Goal: Navigation & Orientation: Find specific page/section

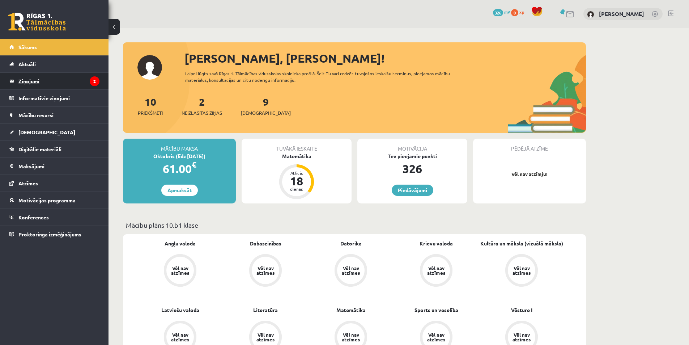
click at [43, 82] on legend "Ziņojumi 2" at bounding box center [58, 81] width 81 height 17
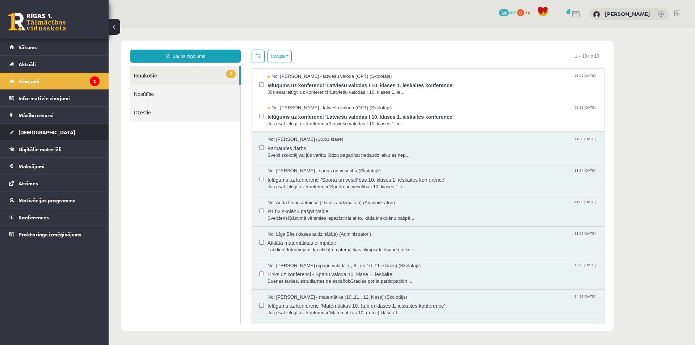
click at [84, 136] on link "[DEMOGRAPHIC_DATA]" at bounding box center [54, 132] width 90 height 17
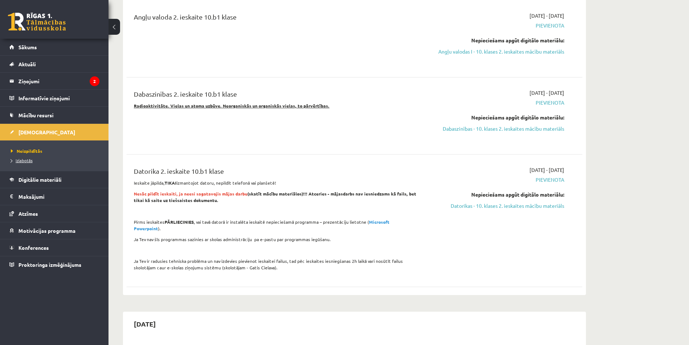
click at [33, 161] on link "Izlabotās" at bounding box center [56, 160] width 90 height 7
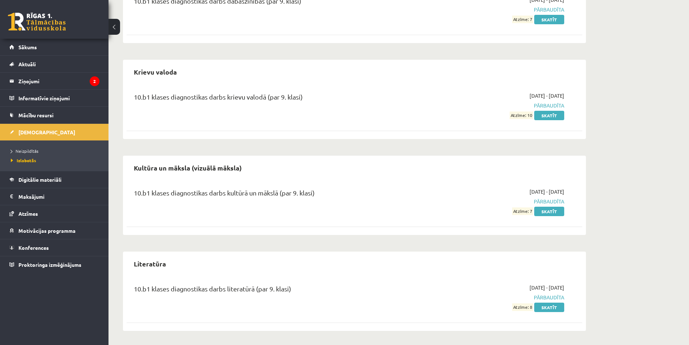
scroll to position [204, 0]
click at [73, 46] on link "Sākums" at bounding box center [54, 47] width 90 height 17
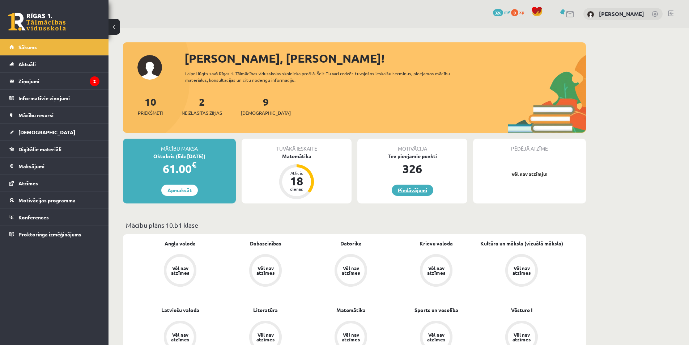
click at [412, 191] on link "Piedāvājumi" at bounding box center [413, 189] width 42 height 11
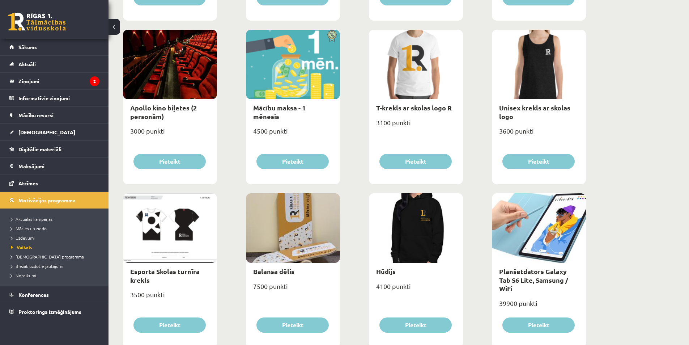
scroll to position [109, 0]
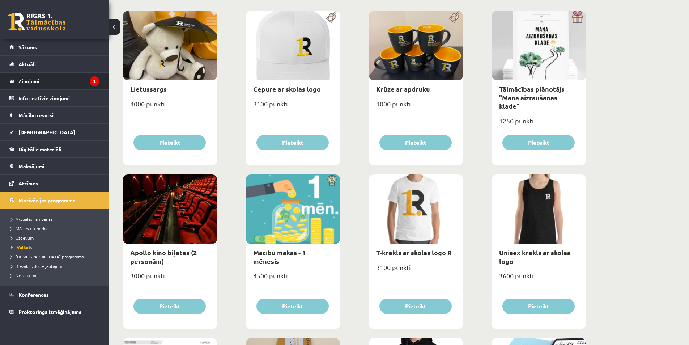
click at [19, 87] on legend "Ziņojumi 2" at bounding box center [58, 81] width 81 height 17
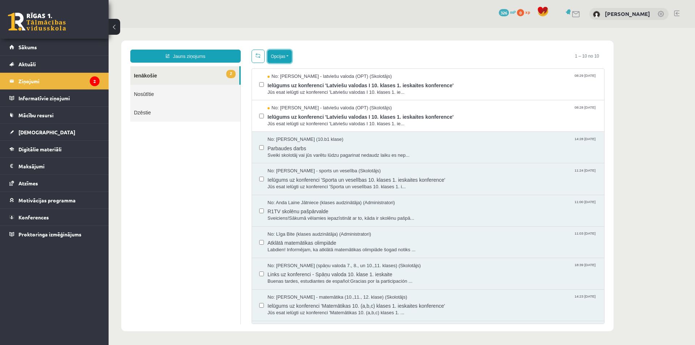
click at [290, 50] on button "Opcijas" at bounding box center [279, 56] width 24 height 13
click at [290, 90] on link "Atzīmēt visus kā lasītus" at bounding box center [309, 92] width 67 height 7
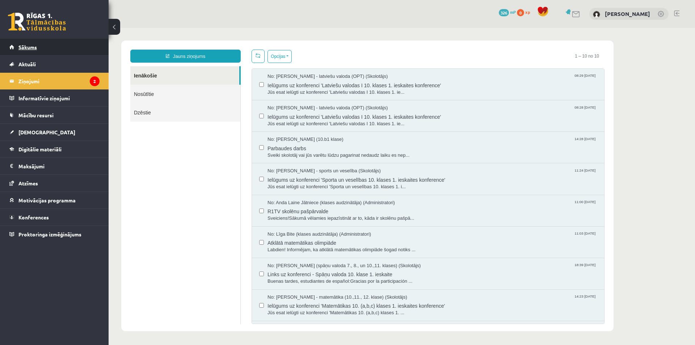
click at [51, 51] on link "Sākums" at bounding box center [54, 47] width 90 height 17
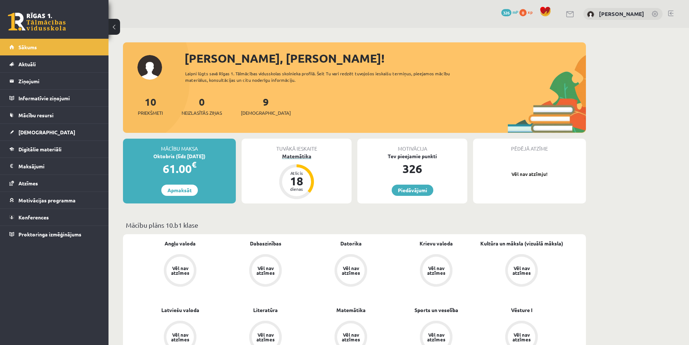
click at [306, 152] on div "Matemātika" at bounding box center [297, 156] width 110 height 8
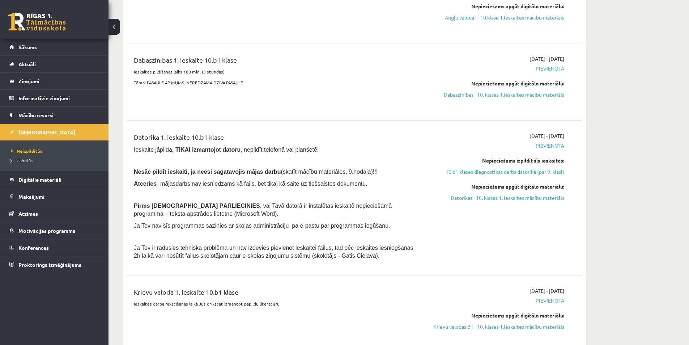
scroll to position [398, 0]
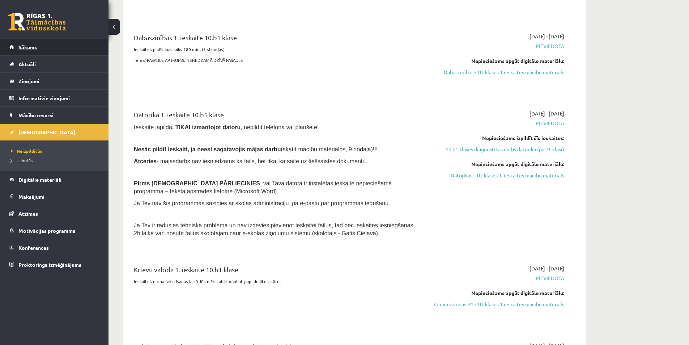
click at [52, 49] on link "Sākums" at bounding box center [54, 47] width 90 height 17
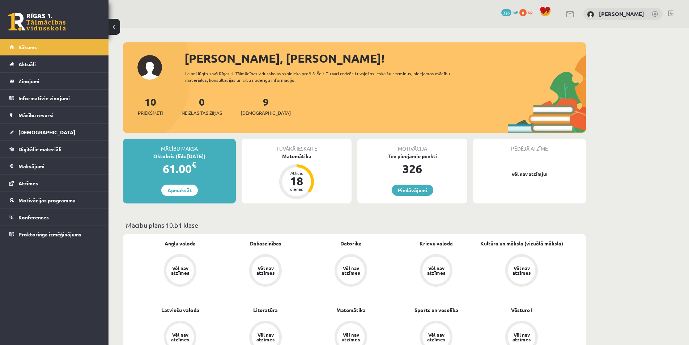
click at [61, 116] on link "Mācību resursi" at bounding box center [54, 115] width 90 height 17
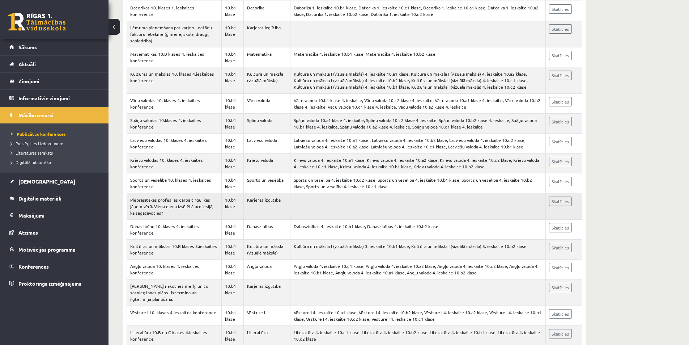
scroll to position [398, 0]
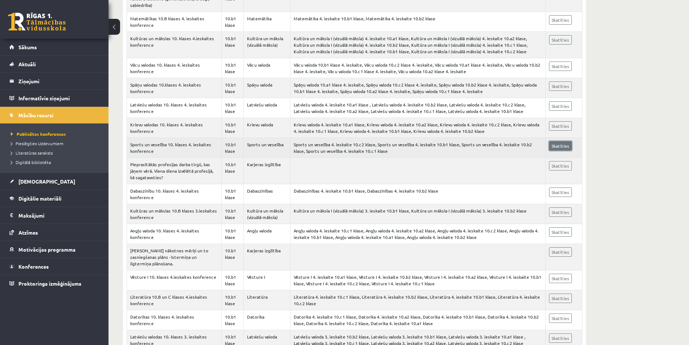
click at [558, 141] on link "Skatīties" at bounding box center [560, 145] width 23 height 9
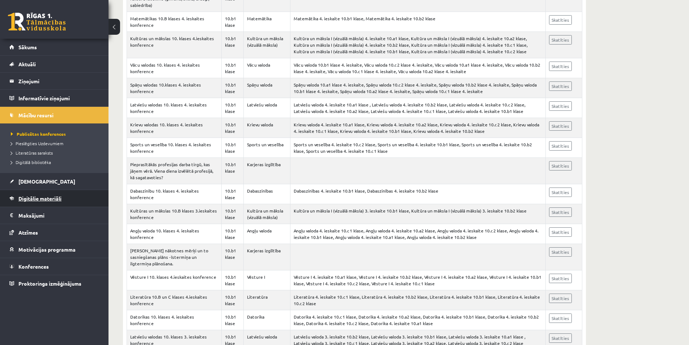
click at [59, 199] on span "Digitālie materiāli" at bounding box center [39, 198] width 43 height 7
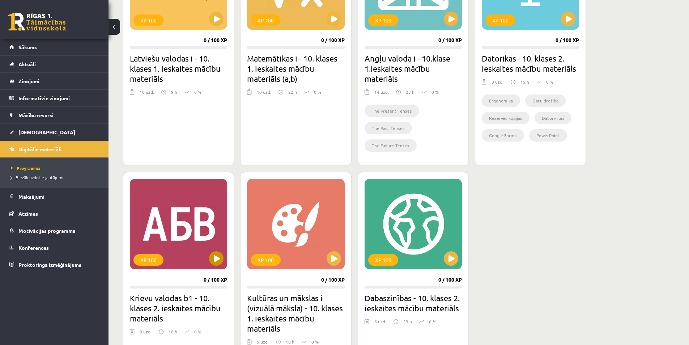
scroll to position [879, 0]
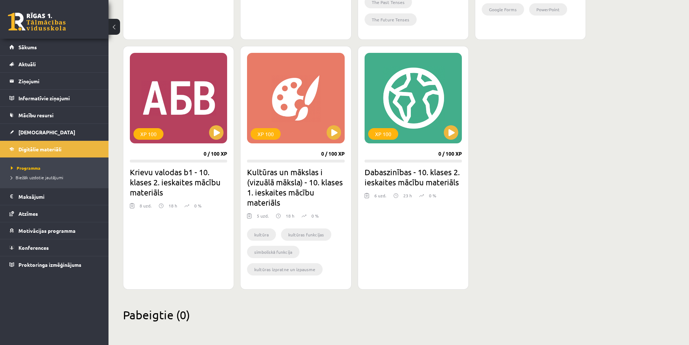
click at [59, 171] on li "Programma" at bounding box center [56, 167] width 90 height 9
click at [57, 176] on span "Biežāk uzdotie jautājumi" at bounding box center [37, 177] width 52 height 6
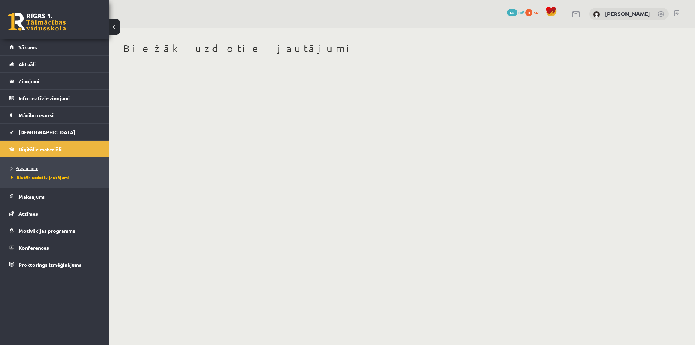
click at [29, 167] on span "Programma" at bounding box center [24, 168] width 27 height 6
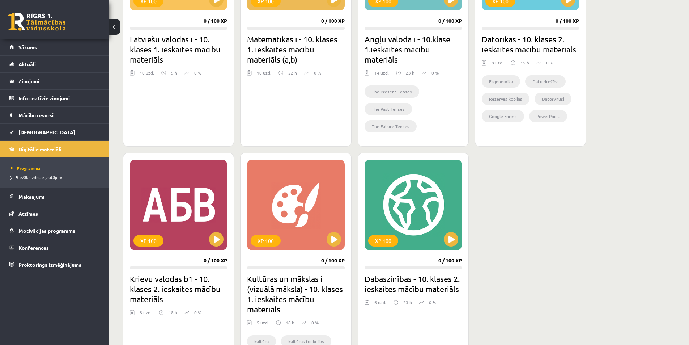
scroll to position [796, 0]
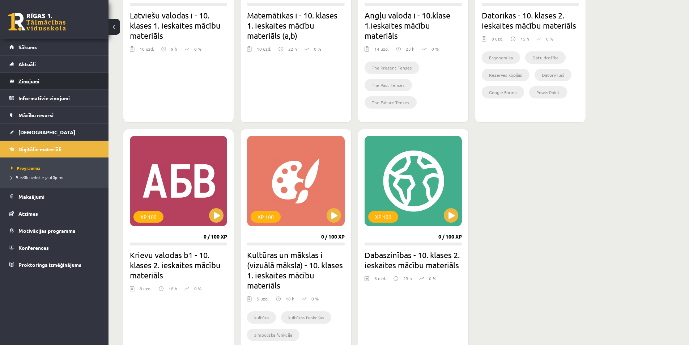
click at [59, 81] on legend "Ziņojumi 0" at bounding box center [58, 81] width 81 height 17
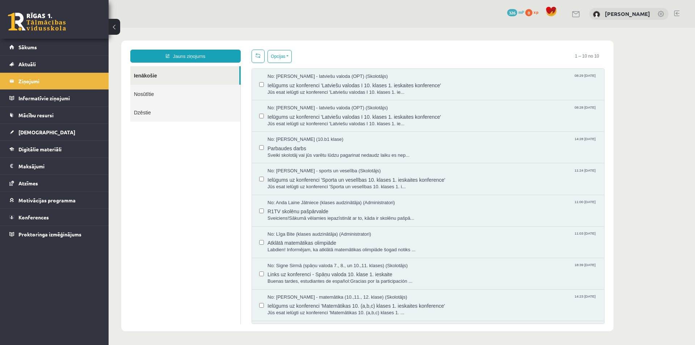
click at [44, 28] on link at bounding box center [37, 22] width 58 height 18
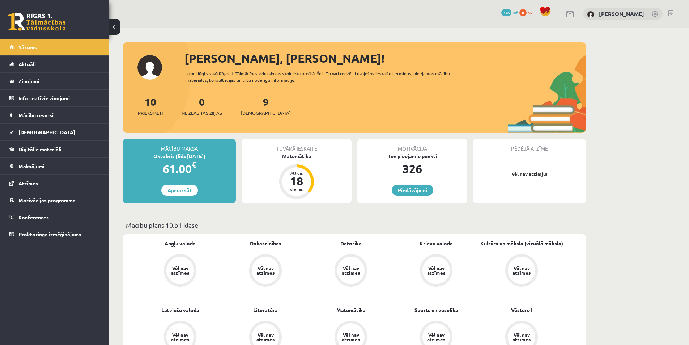
click at [402, 189] on link "Piedāvājumi" at bounding box center [413, 189] width 42 height 11
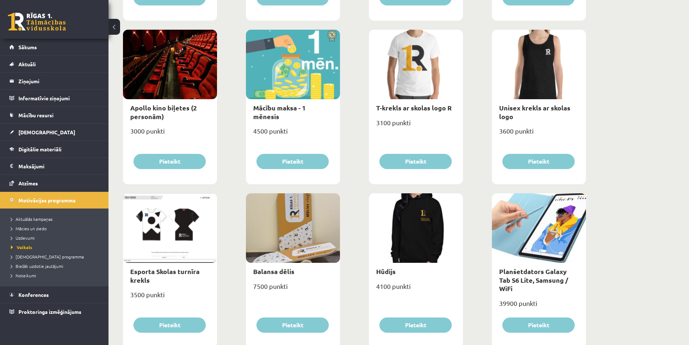
scroll to position [145, 0]
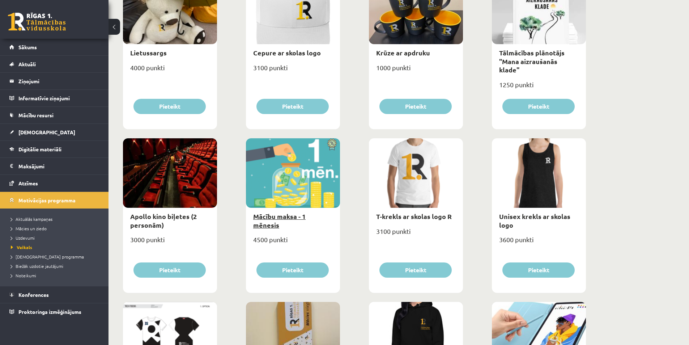
click at [306, 213] on link "Mācību maksa - 1 mēnesis" at bounding box center [279, 220] width 52 height 17
type input "*"
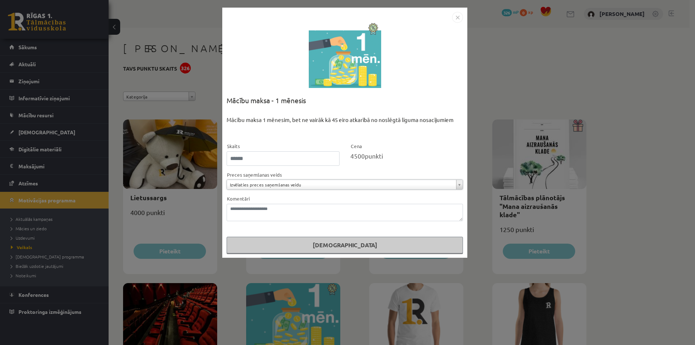
click at [450, 25] on div "**********" at bounding box center [344, 133] width 245 height 250
click at [459, 17] on img "Close" at bounding box center [457, 17] width 11 height 11
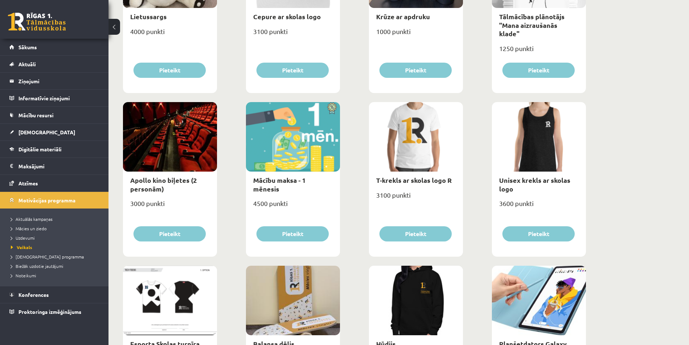
scroll to position [326, 0]
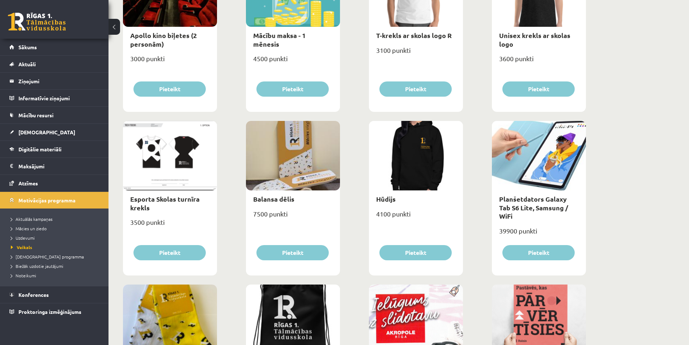
click at [540, 190] on div at bounding box center [539, 155] width 94 height 69
click at [535, 198] on link "Planšetdators Galaxy Tab S6 Lite, Samsung / WiFi" at bounding box center [533, 207] width 69 height 25
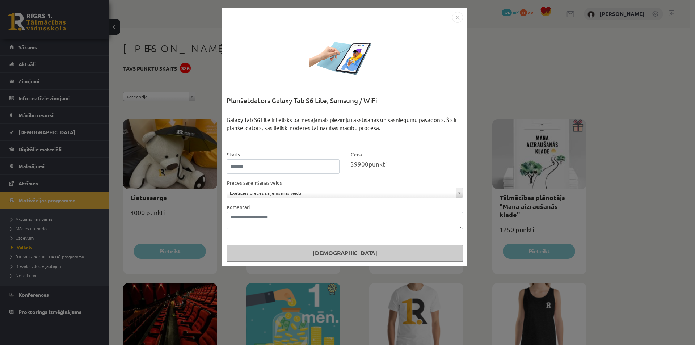
click at [459, 18] on img "Close" at bounding box center [457, 17] width 11 height 11
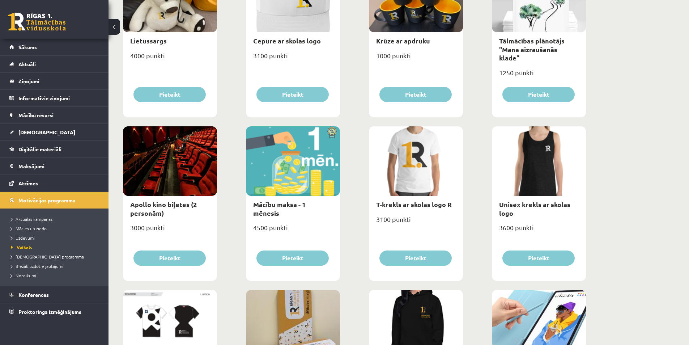
scroll to position [217, 0]
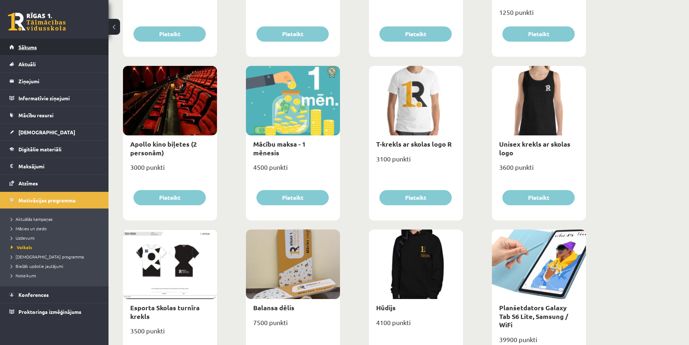
click at [85, 49] on link "Sākums" at bounding box center [54, 47] width 90 height 17
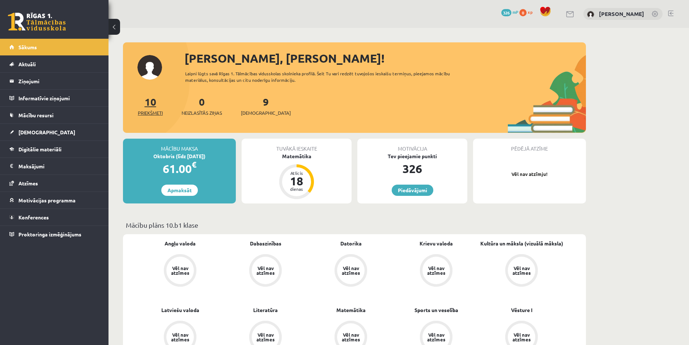
click at [150, 103] on link "10 Priekšmeti" at bounding box center [150, 105] width 25 height 21
click at [254, 107] on div "9 Ieskaites" at bounding box center [266, 105] width 50 height 22
click at [255, 105] on link "9 Ieskaites" at bounding box center [266, 105] width 50 height 21
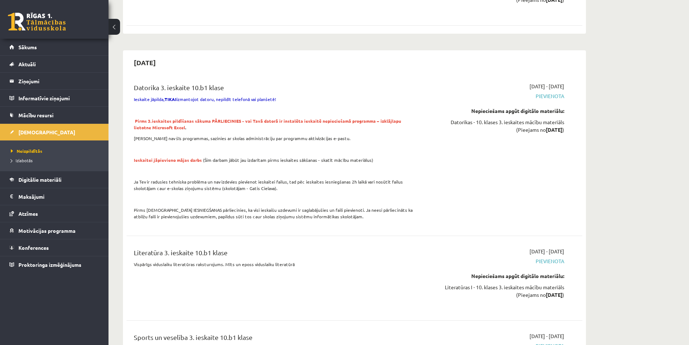
scroll to position [2894, 0]
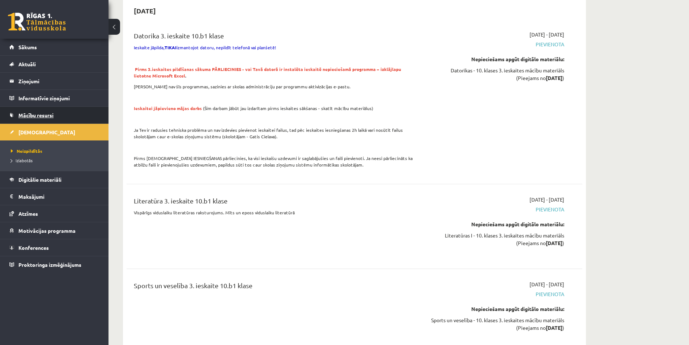
click at [50, 110] on link "Mācību resursi" at bounding box center [54, 115] width 90 height 17
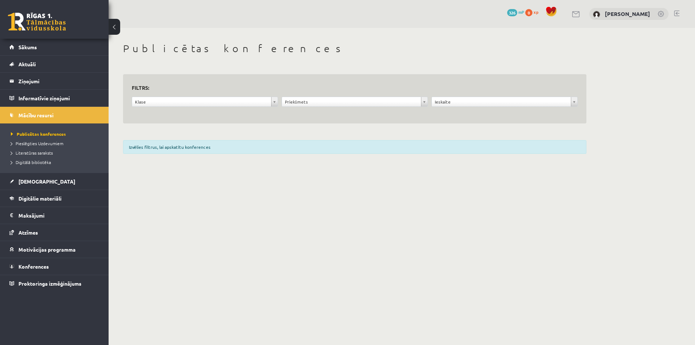
click at [164, 108] on div "**********" at bounding box center [205, 104] width 150 height 14
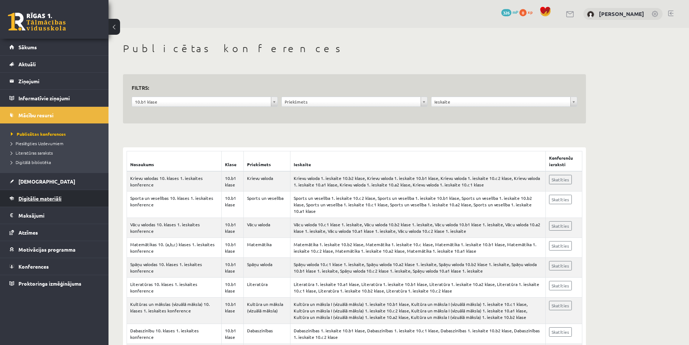
click at [55, 200] on span "Digitālie materiāli" at bounding box center [39, 198] width 43 height 7
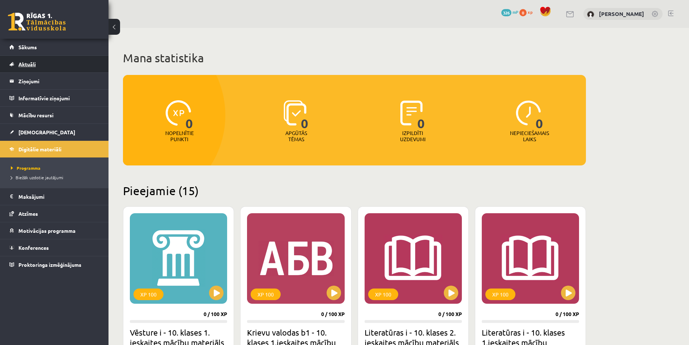
click at [59, 65] on link "Aktuāli" at bounding box center [54, 64] width 90 height 17
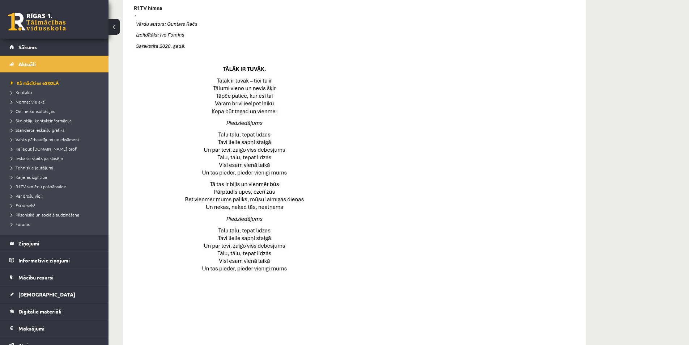
scroll to position [335, 0]
